Goal: Task Accomplishment & Management: Use online tool/utility

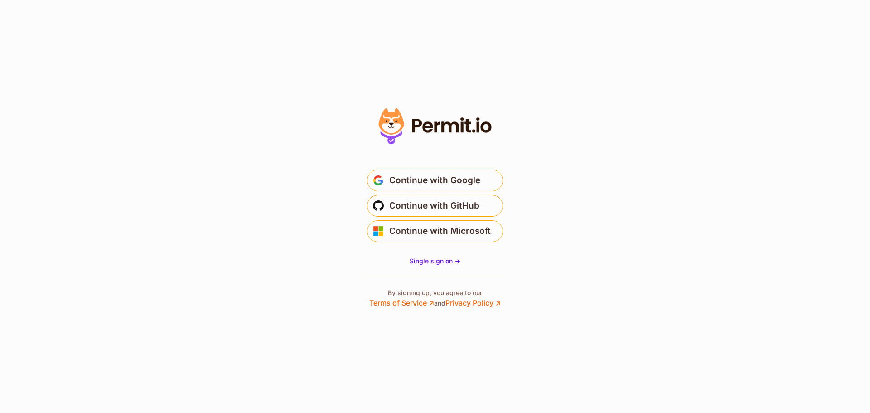
click at [448, 172] on button "Continue with Google" at bounding box center [435, 181] width 136 height 22
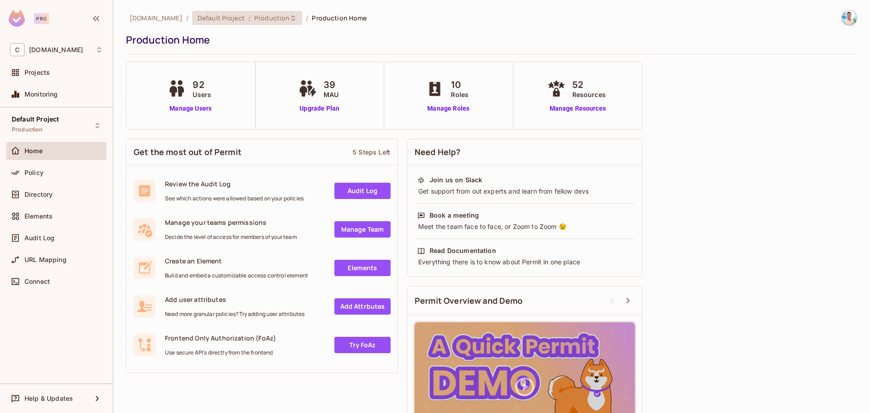
click at [231, 20] on span "Default Project" at bounding box center [221, 18] width 47 height 9
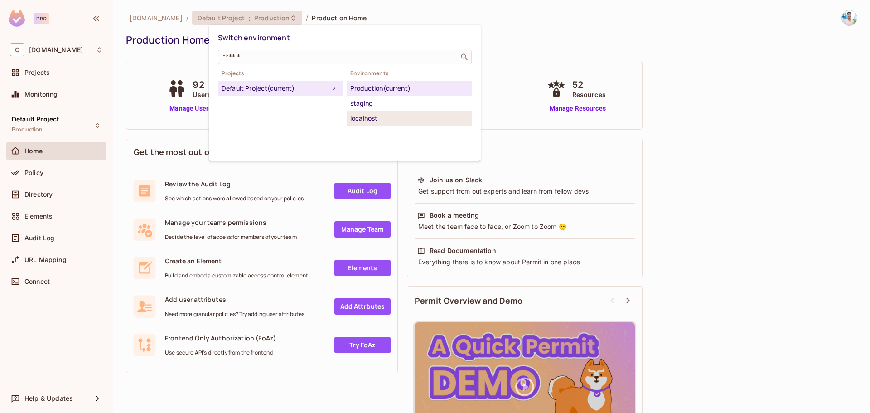
click at [365, 114] on div "localhost" at bounding box center [409, 118] width 118 height 11
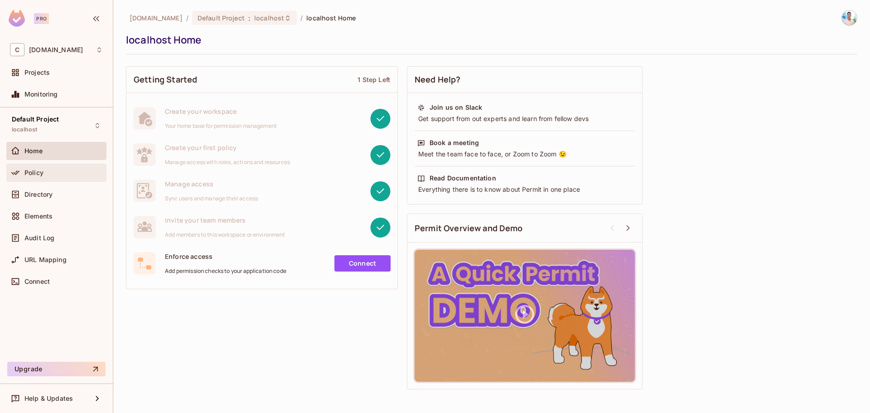
click at [61, 169] on div "Policy" at bounding box center [63, 172] width 78 height 7
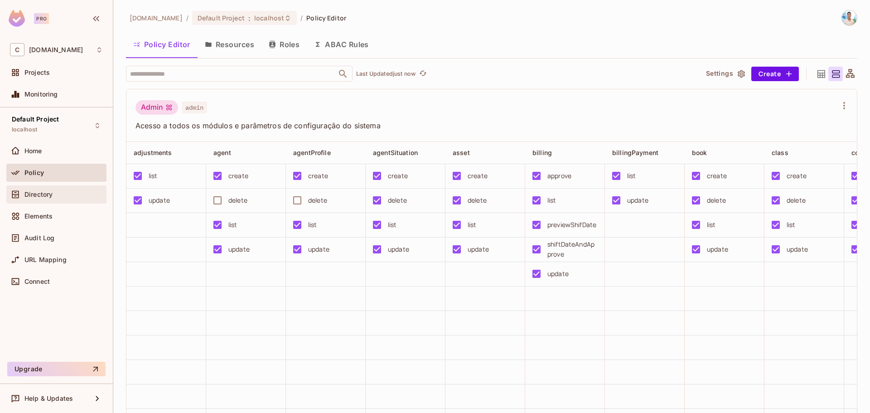
click at [50, 197] on span "Directory" at bounding box center [38, 194] width 28 height 7
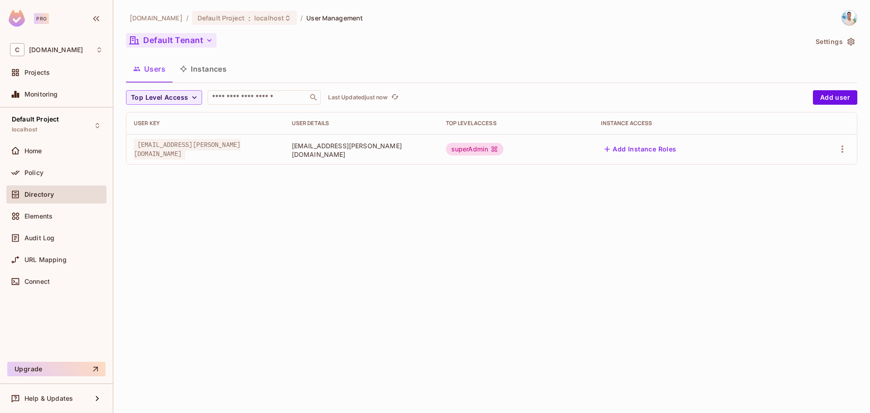
click at [191, 45] on button "Default Tenant" at bounding box center [171, 40] width 91 height 15
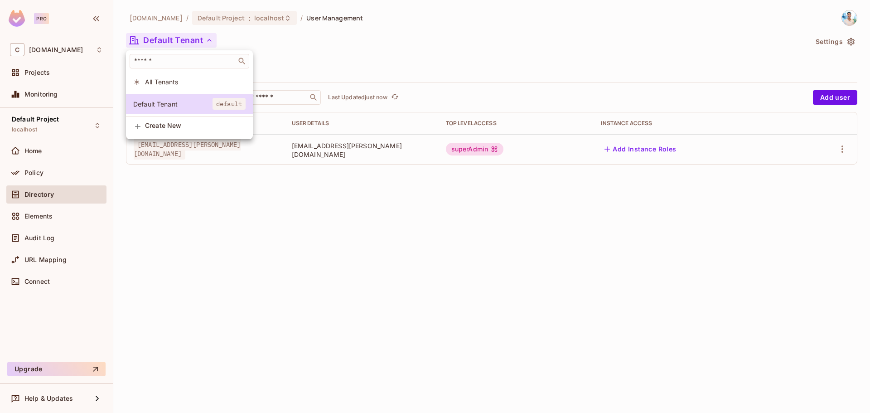
click at [358, 60] on div at bounding box center [435, 206] width 870 height 413
